Goal: Task Accomplishment & Management: Manage account settings

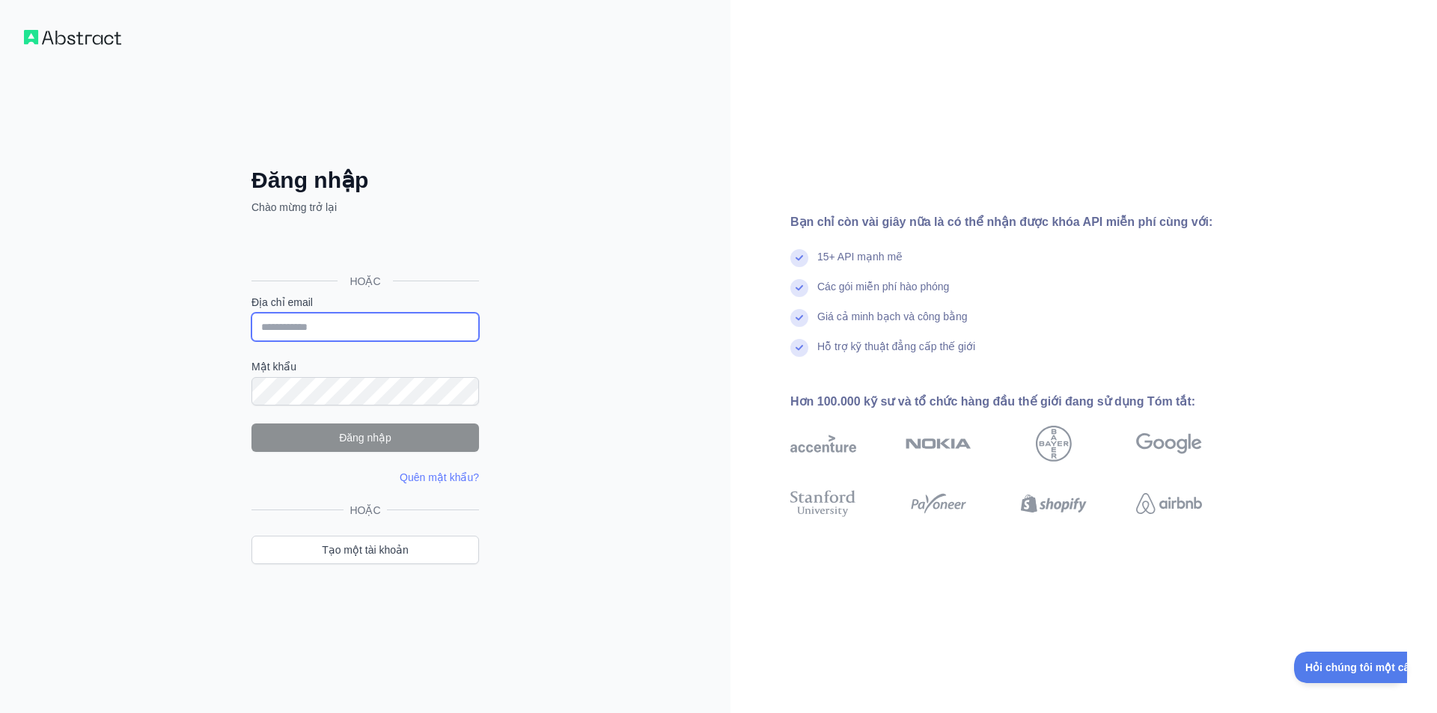
click at [335, 335] on input "Địa chỉ email" at bounding box center [366, 327] width 228 height 28
paste input "**********"
type input "**********"
click at [280, 430] on button "Đăng nhập" at bounding box center [366, 438] width 228 height 28
